Goal: Task Accomplishment & Management: Complete application form

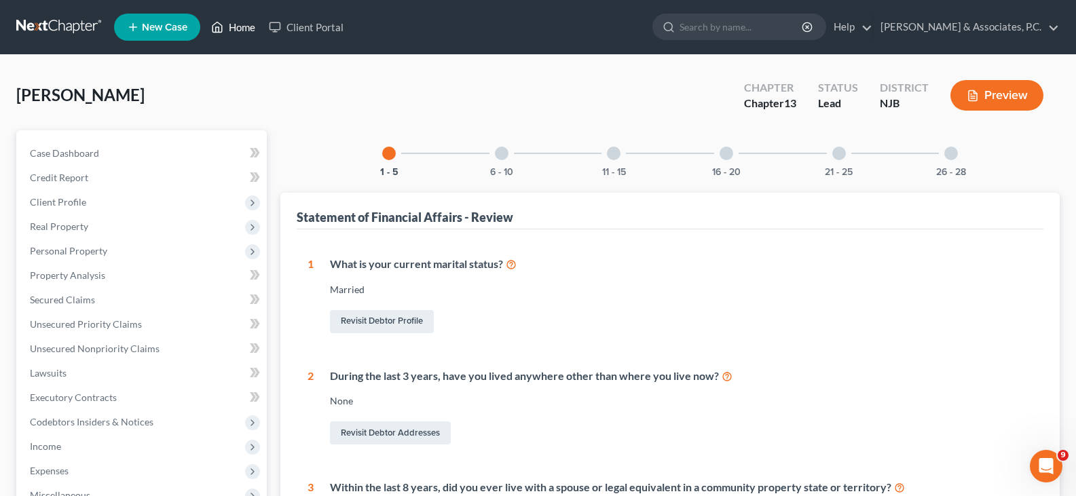
click at [246, 28] on link "Home" at bounding box center [233, 27] width 58 height 24
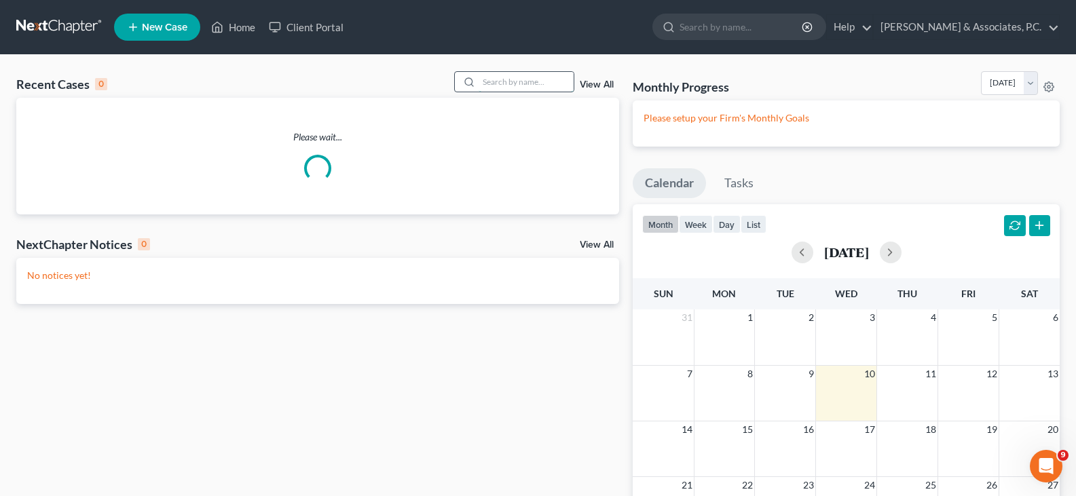
click at [524, 83] on input "search" at bounding box center [525, 82] width 95 height 20
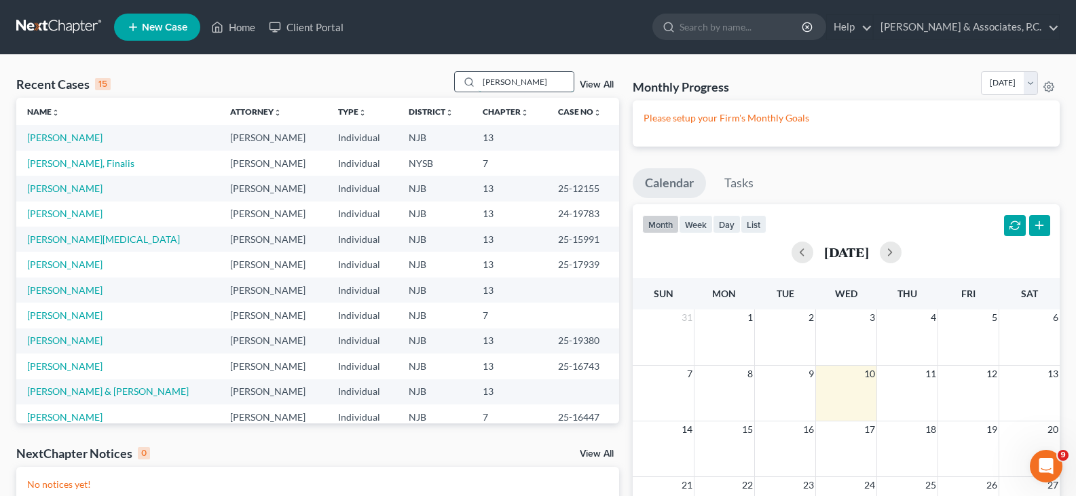
type input "[PERSON_NAME]"
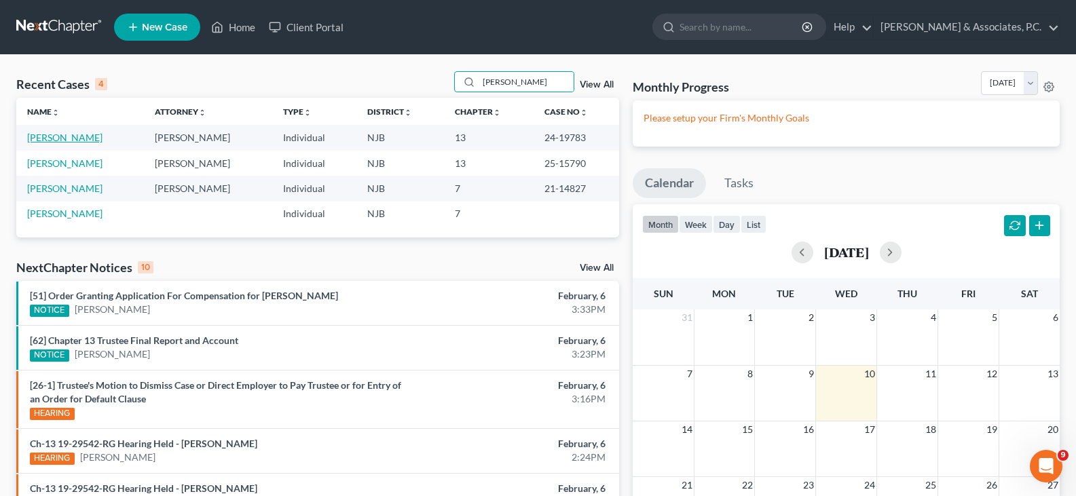
click at [67, 138] on link "[PERSON_NAME]" at bounding box center [64, 138] width 75 height 12
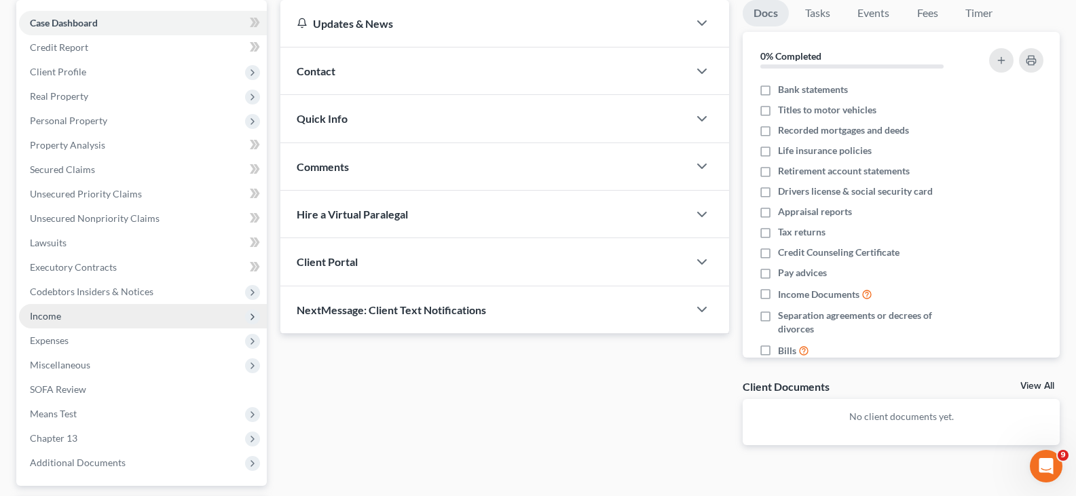
scroll to position [136, 0]
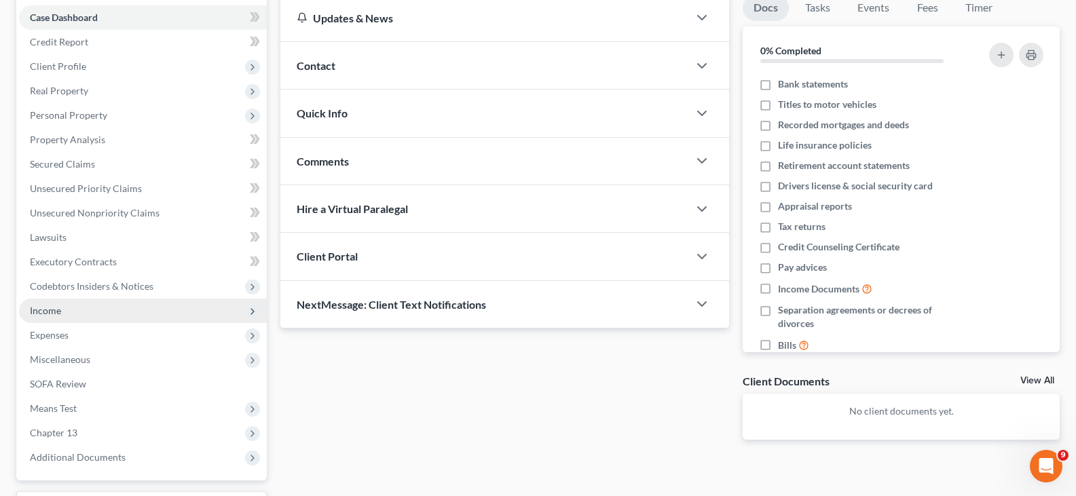
click at [69, 307] on span "Income" at bounding box center [143, 311] width 248 height 24
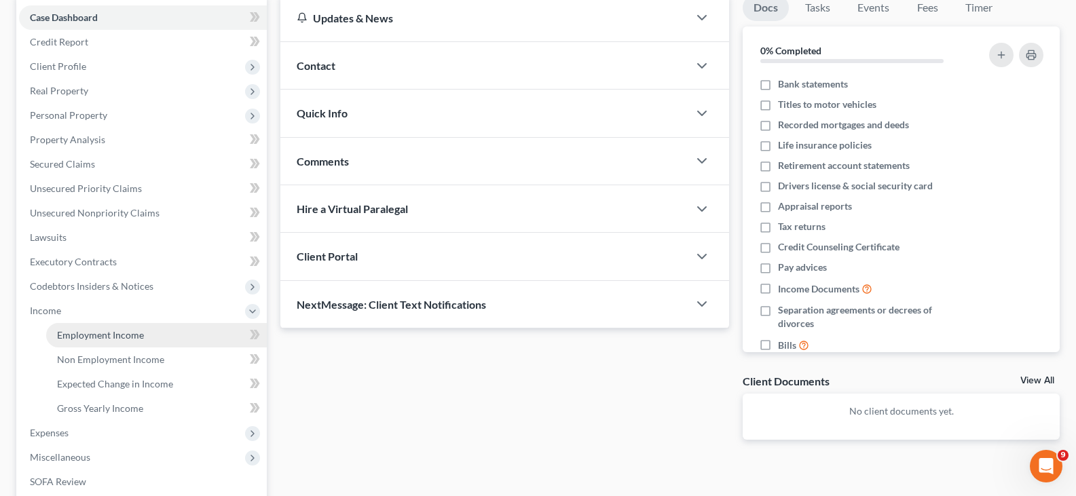
click at [94, 331] on span "Employment Income" at bounding box center [100, 335] width 87 height 12
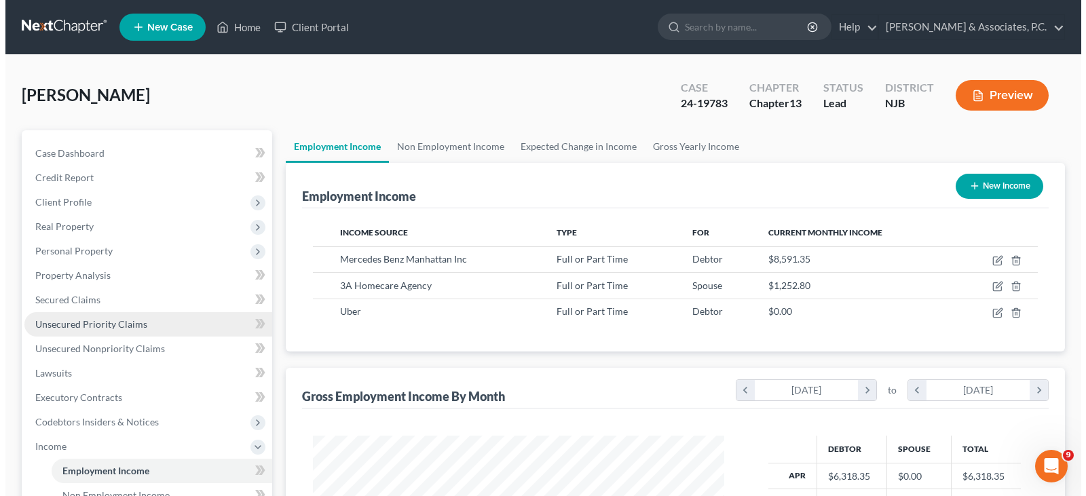
scroll to position [244, 438]
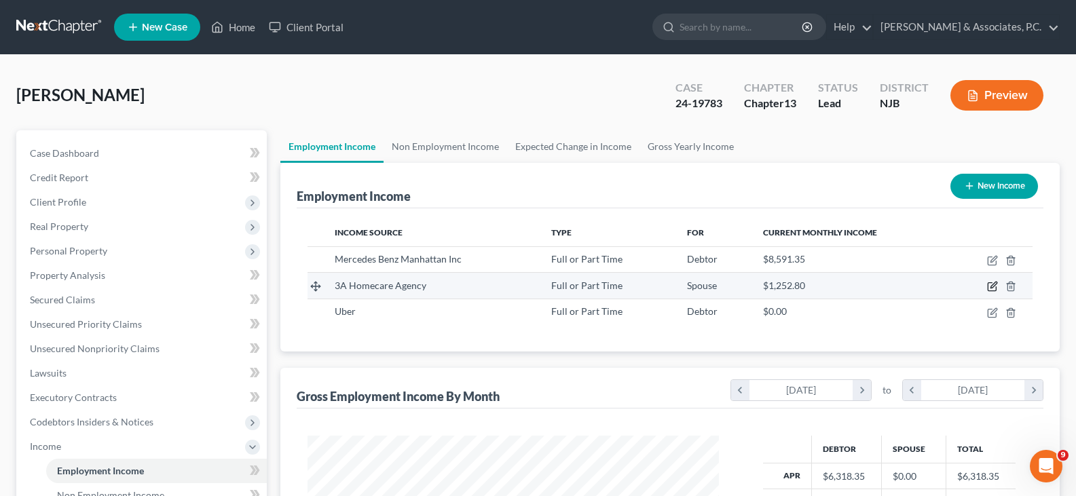
click at [994, 282] on icon "button" at bounding box center [992, 286] width 11 height 11
select select "0"
select select "33"
select select "1"
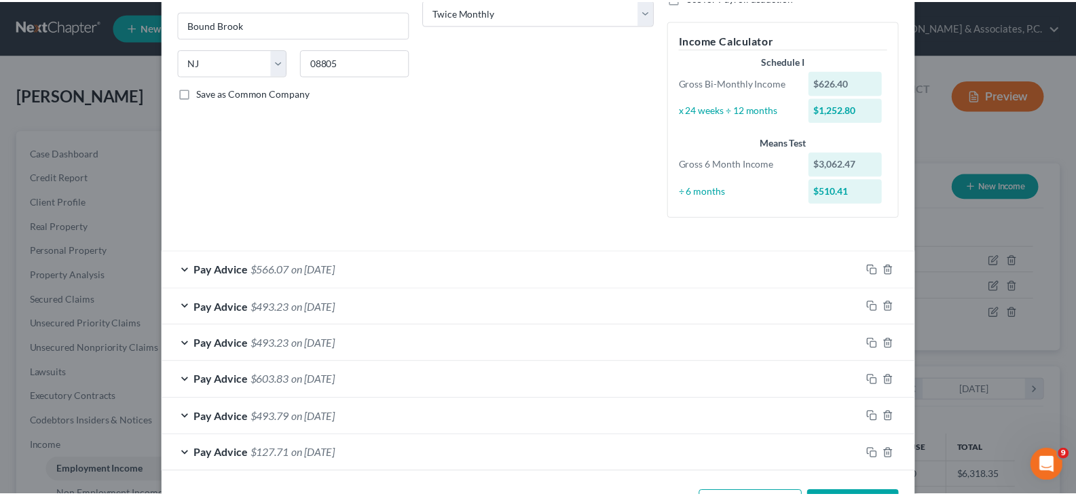
scroll to position [271, 0]
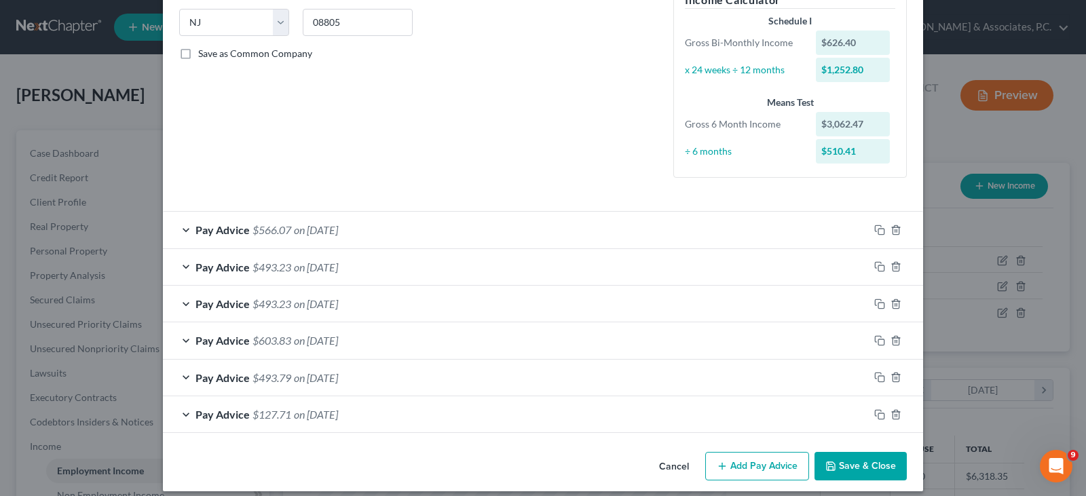
click at [862, 468] on button "Save & Close" at bounding box center [860, 466] width 92 height 29
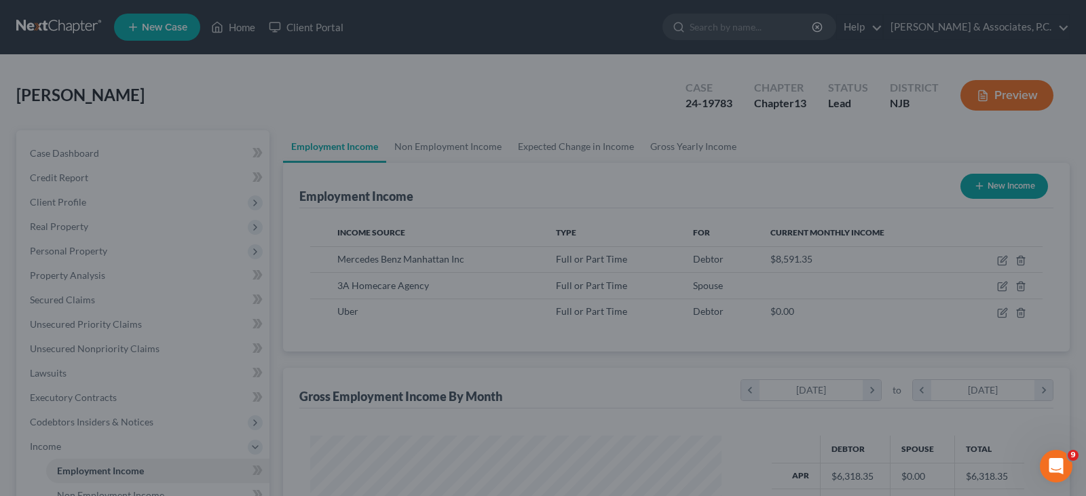
scroll to position [678459, 678263]
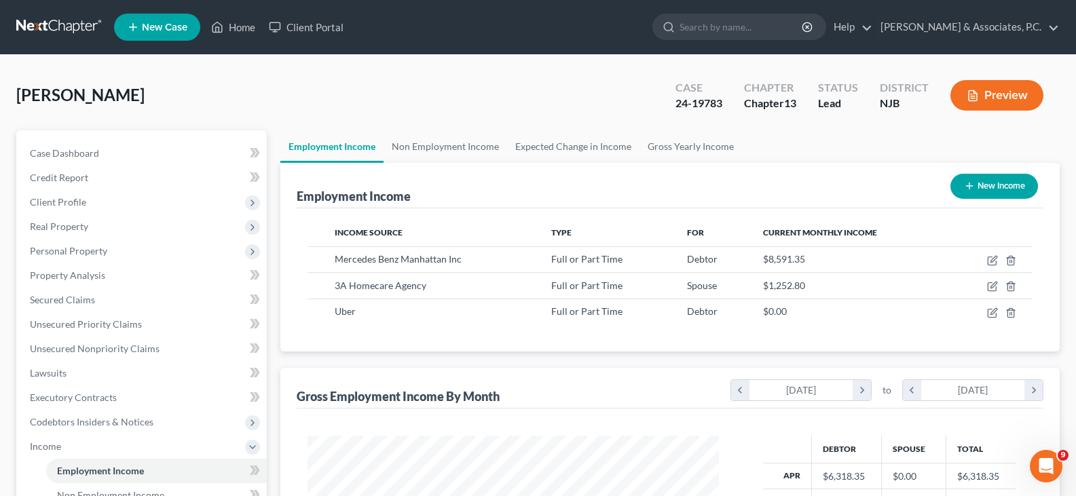
click at [990, 187] on button "New Income" at bounding box center [994, 186] width 88 height 25
select select "0"
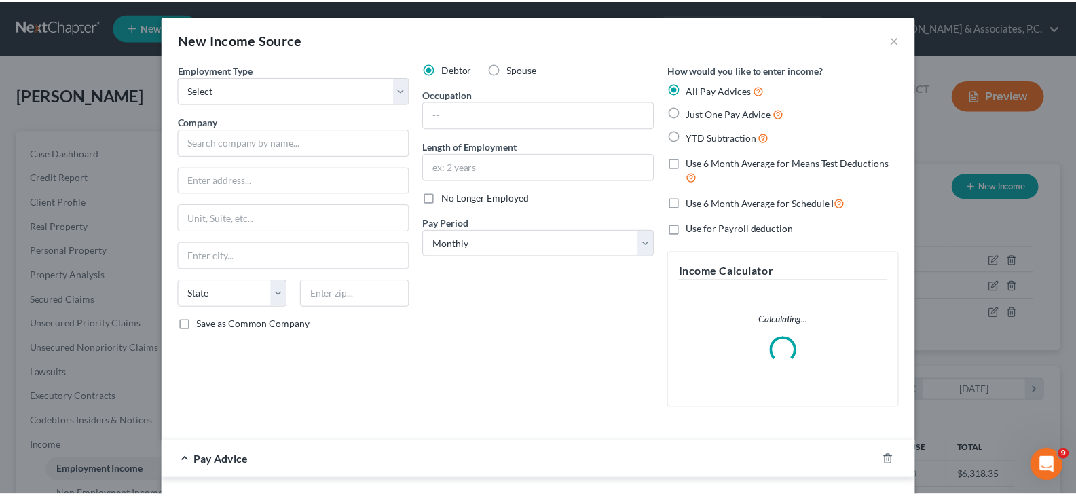
scroll to position [244, 443]
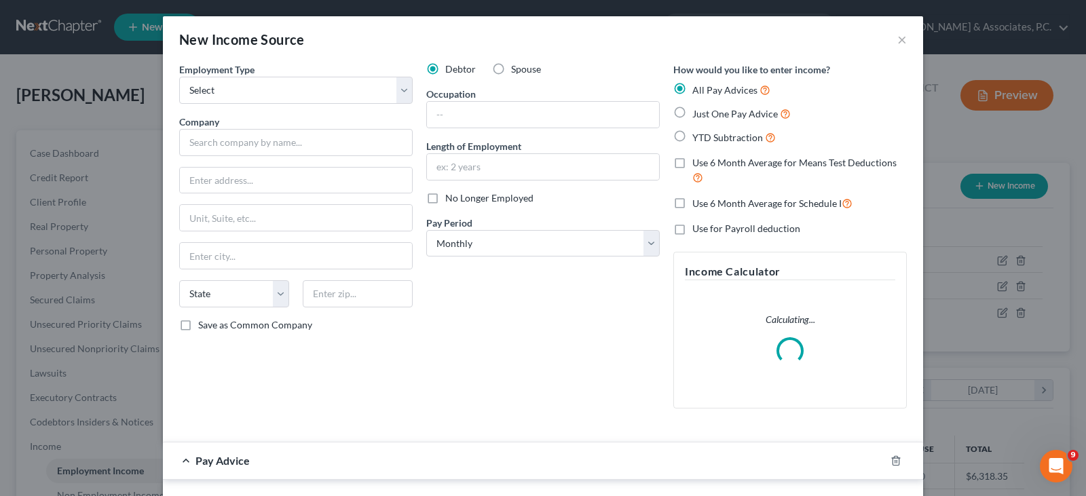
click at [511, 68] on label "Spouse" at bounding box center [526, 69] width 30 height 14
click at [516, 68] on input "Spouse" at bounding box center [520, 66] width 9 height 9
radio input "true"
click at [392, 90] on select "Select Full or [DEMOGRAPHIC_DATA] Employment Self Employment" at bounding box center [295, 90] width 233 height 27
select select "0"
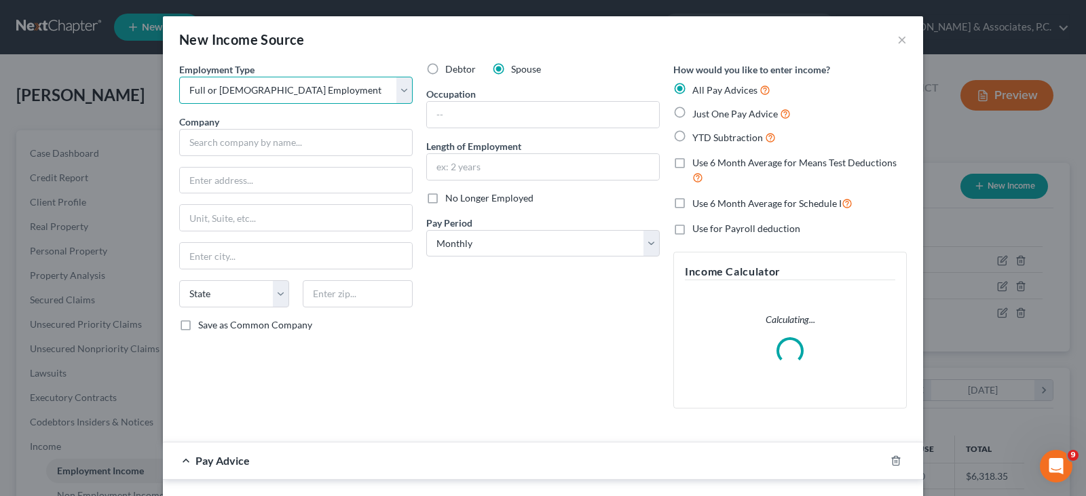
click at [179, 77] on select "Select Full or [DEMOGRAPHIC_DATA] Employment Self Employment" at bounding box center [295, 90] width 233 height 27
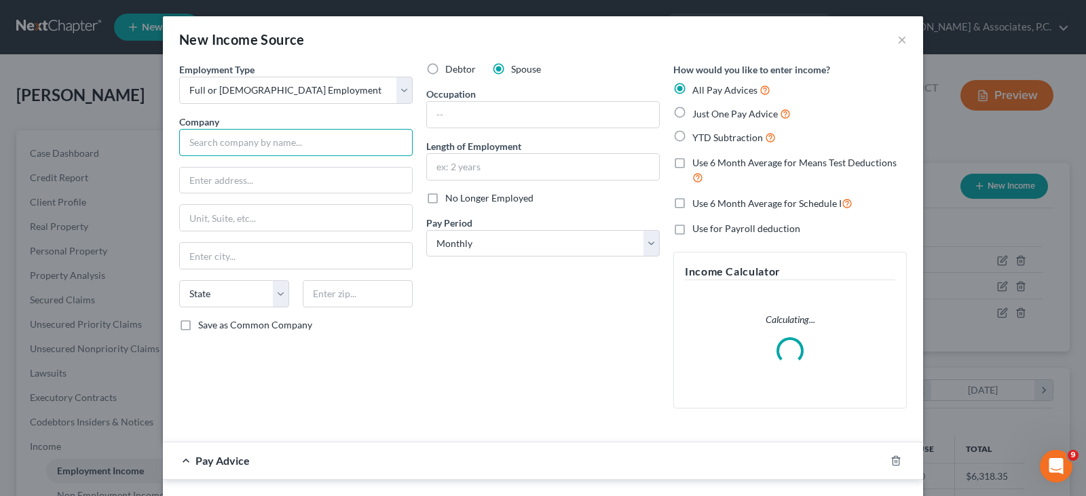
click at [286, 146] on input "text" at bounding box center [295, 142] width 233 height 27
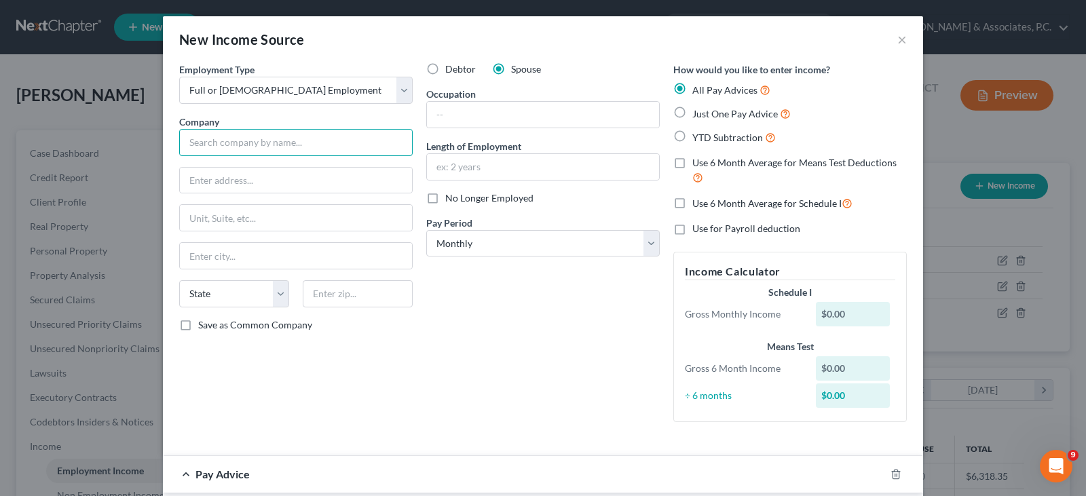
type input "E"
type input "Where the Heart I"
click at [897, 39] on button "×" at bounding box center [902, 39] width 10 height 16
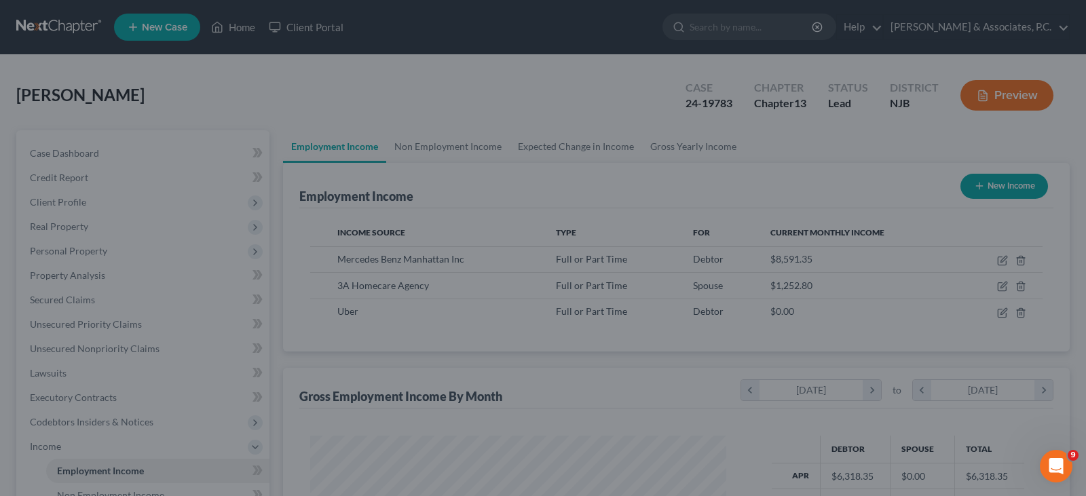
scroll to position [678459, 678263]
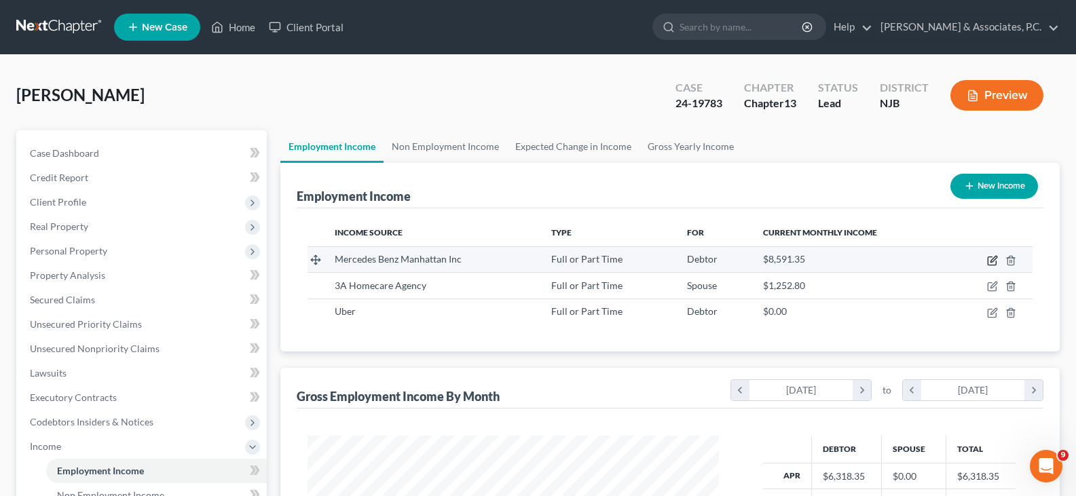
click at [990, 258] on icon "button" at bounding box center [992, 260] width 11 height 11
select select "0"
select select "35"
select select "3"
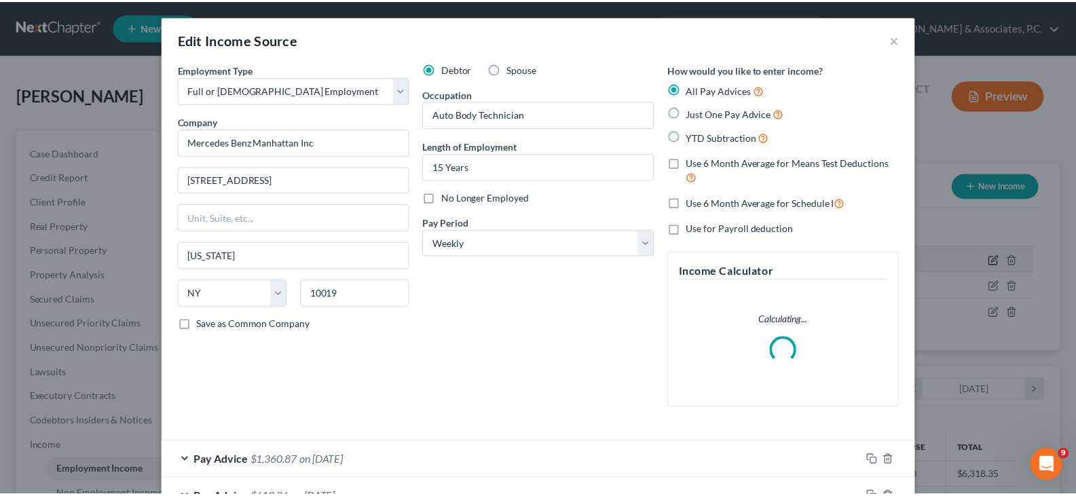
scroll to position [244, 443]
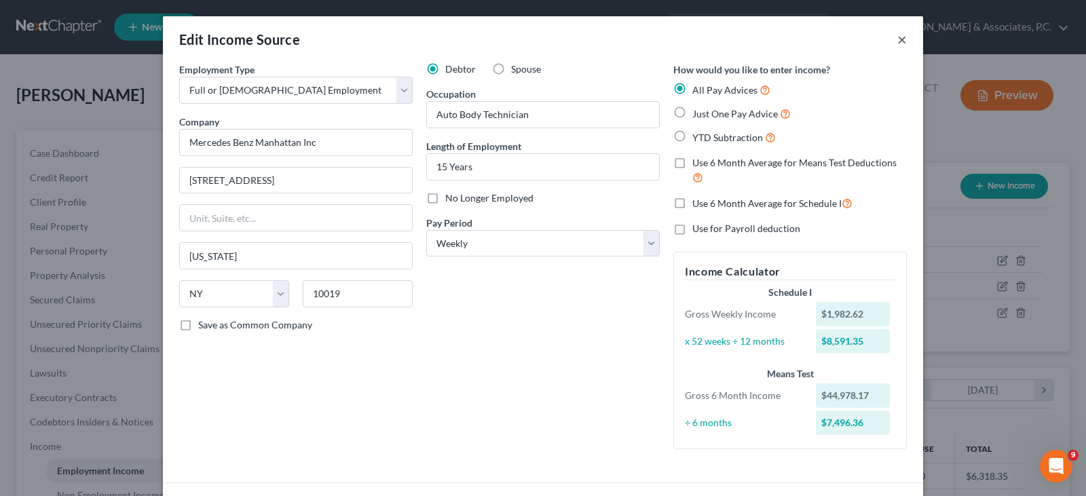
click at [898, 36] on button "×" at bounding box center [902, 39] width 10 height 16
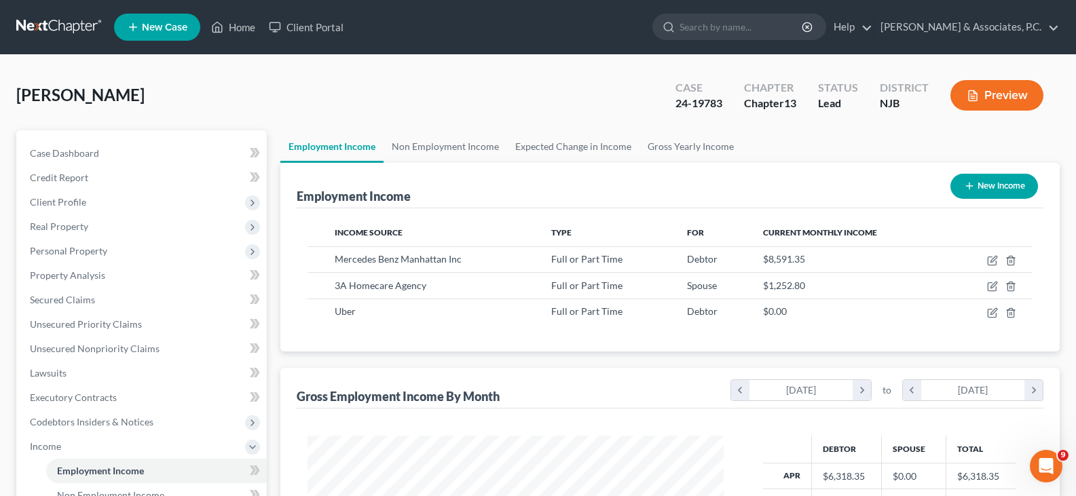
scroll to position [678459, 678263]
